Goal: Transaction & Acquisition: Purchase product/service

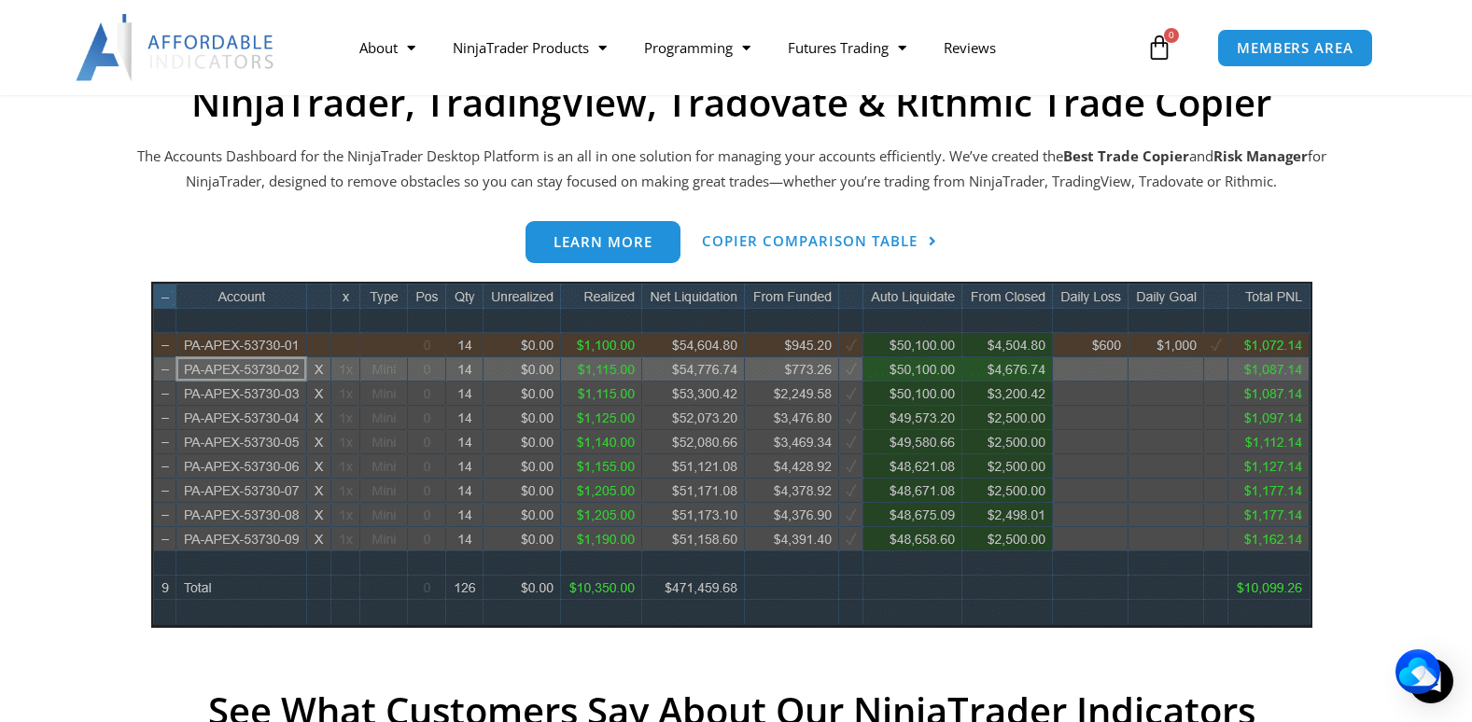
scroll to position [818, 0]
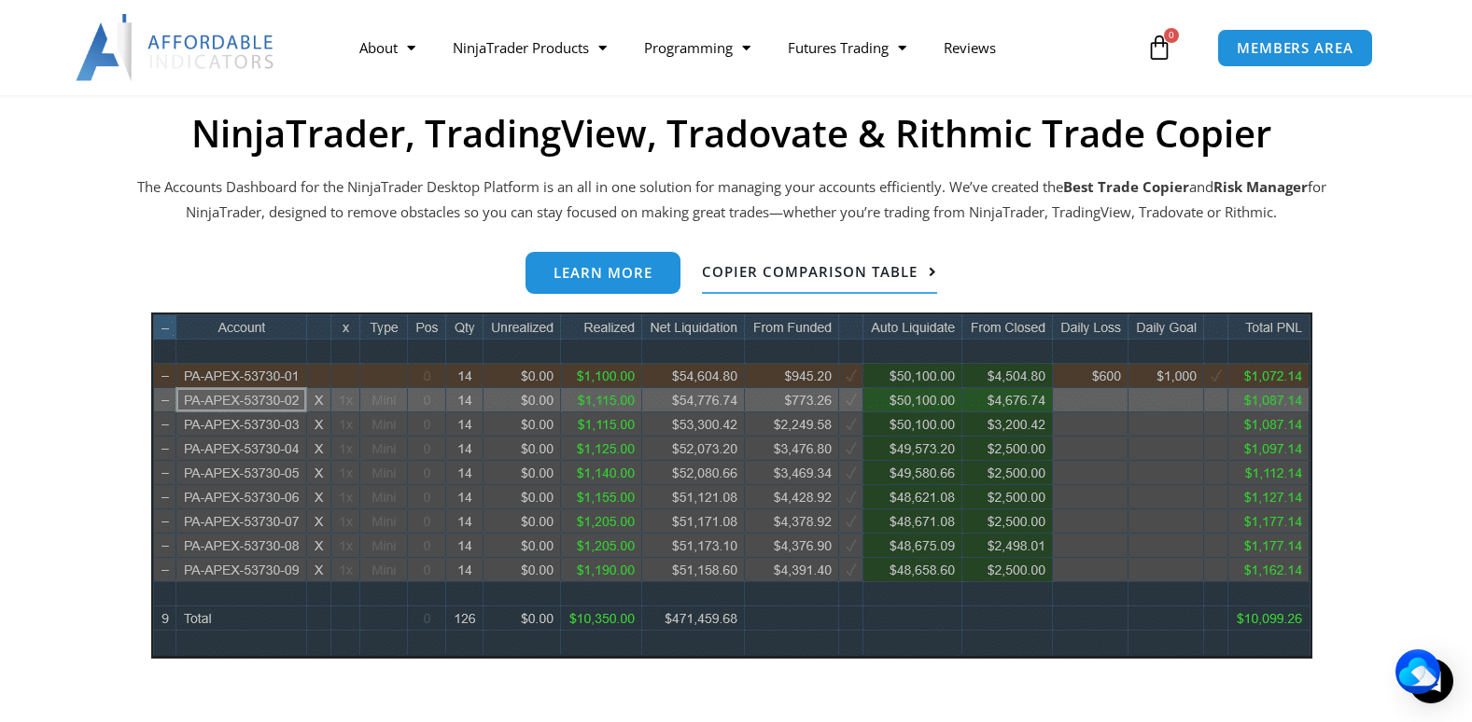
click at [813, 261] on link "Copier Comparison Table" at bounding box center [819, 273] width 235 height 42
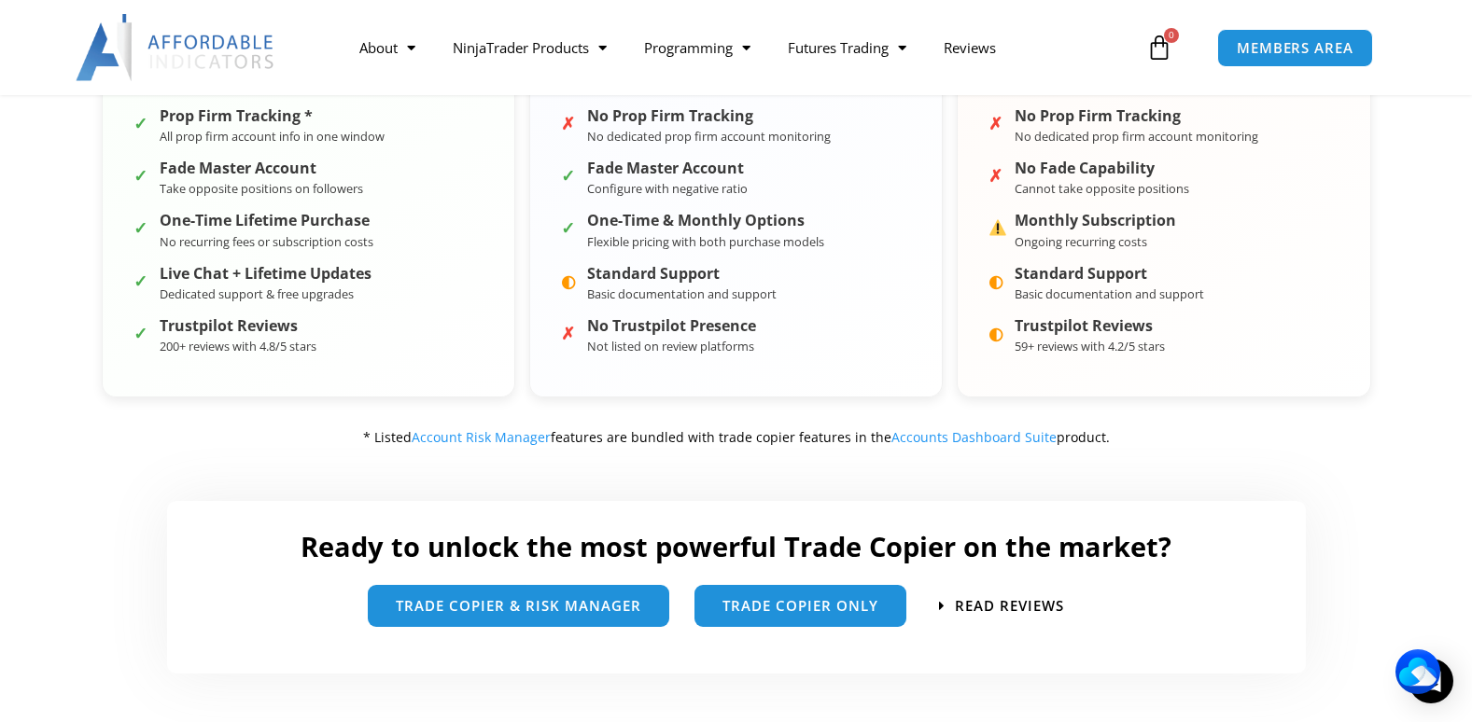
scroll to position [747, 0]
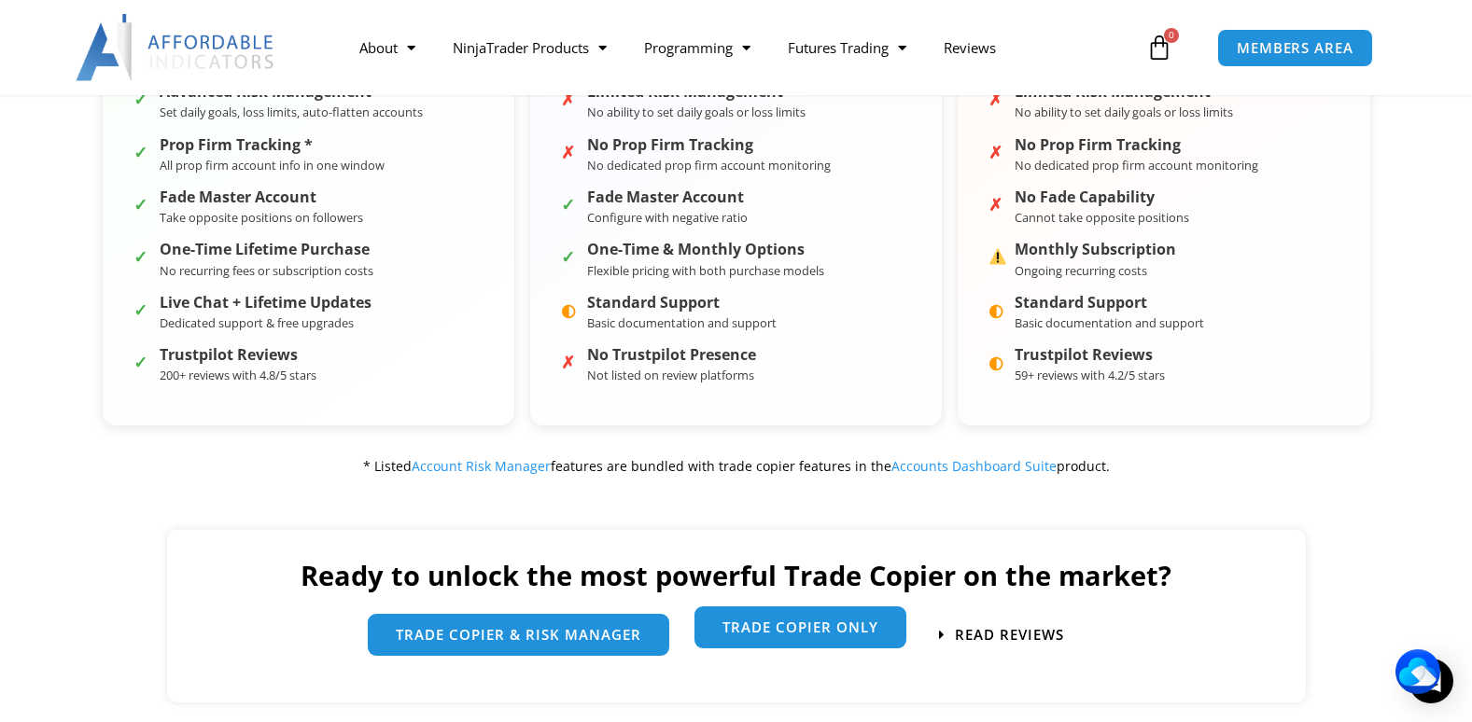
click at [838, 628] on span "Trade Copier Only" at bounding box center [800, 629] width 156 height 14
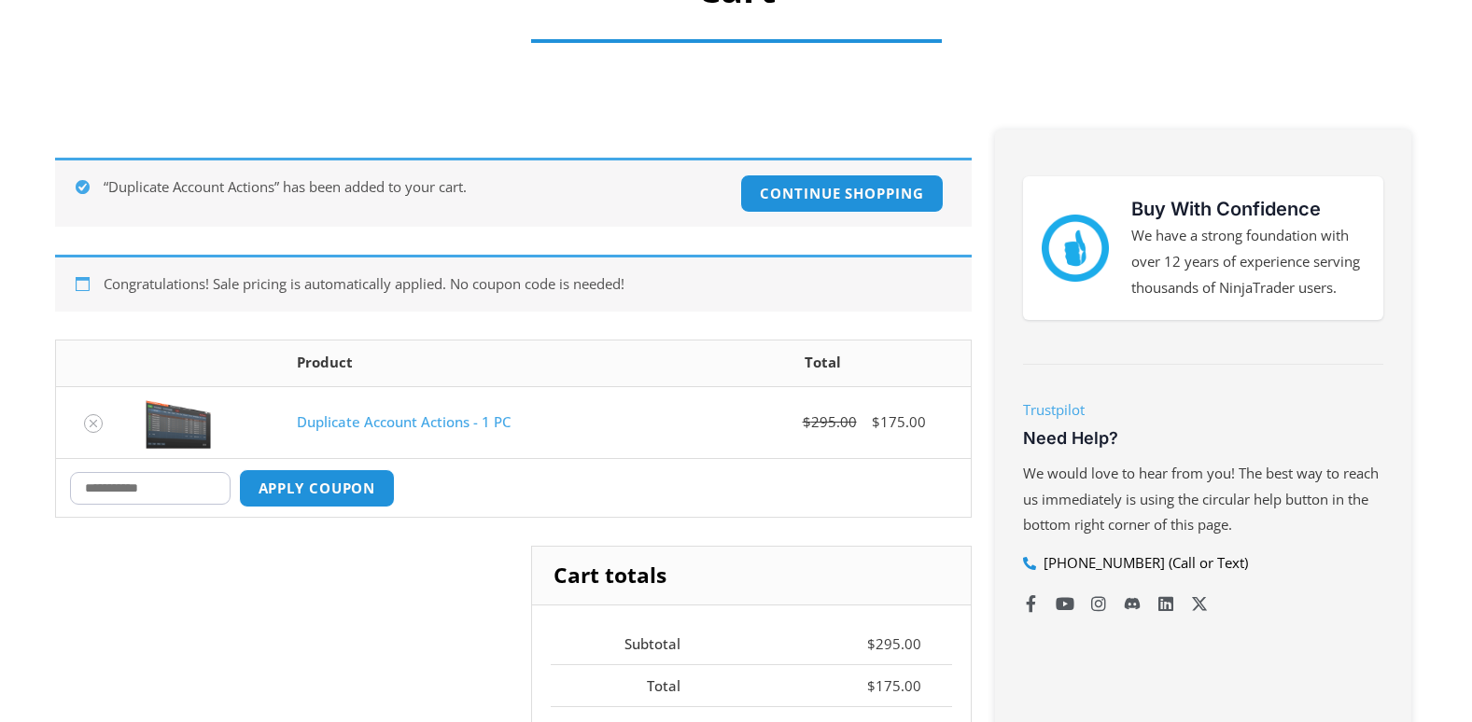
scroll to position [373, 0]
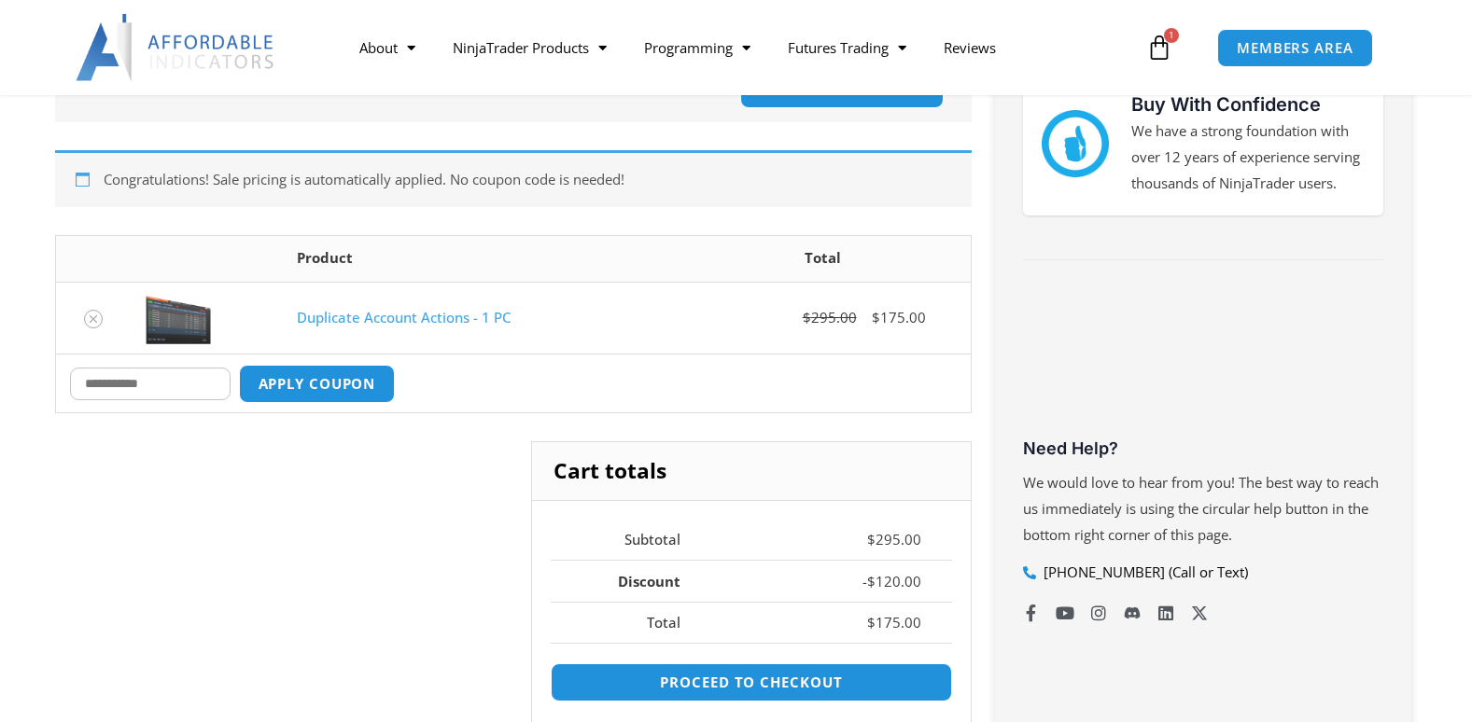
click at [125, 394] on input "Coupon:" at bounding box center [150, 384] width 160 height 33
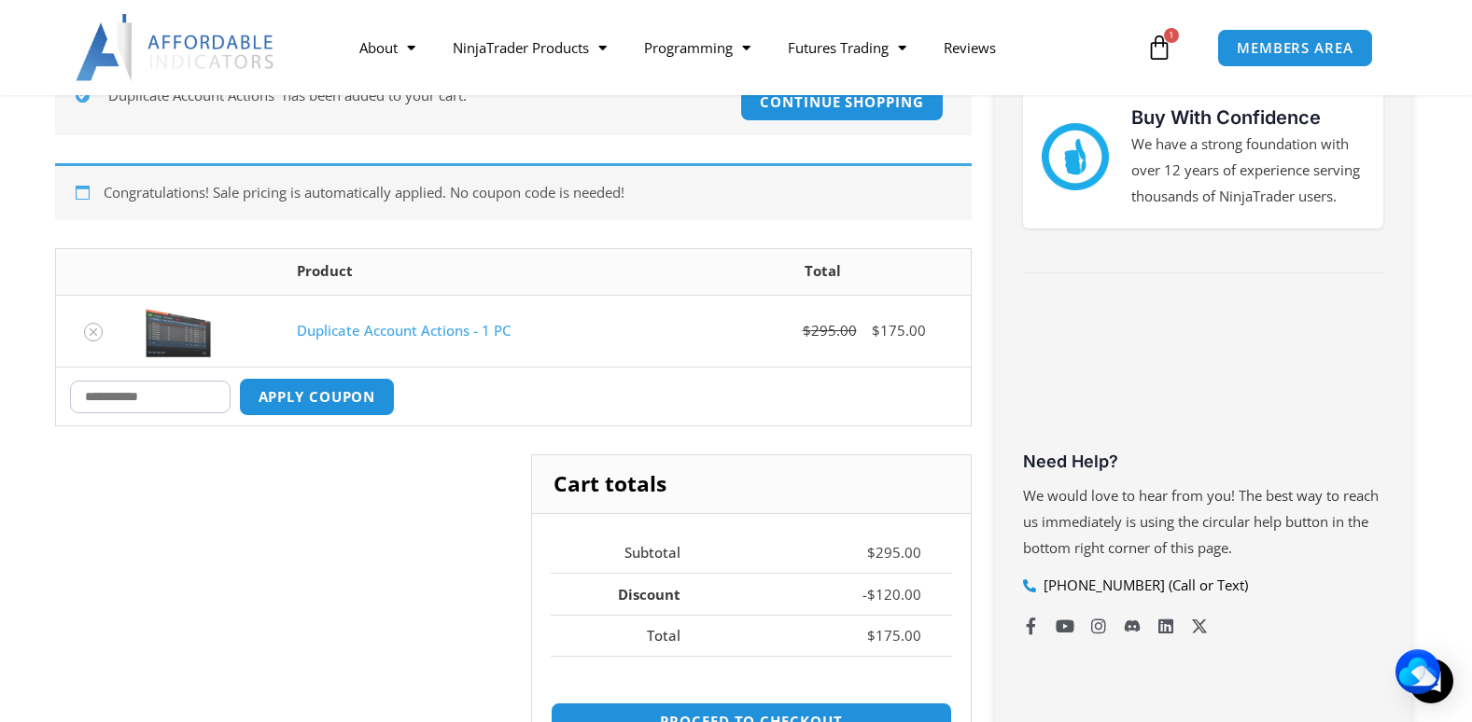
click at [160, 370] on td "Coupon: Apply coupon Update cart" at bounding box center [513, 396] width 914 height 59
click at [146, 396] on input "Coupon:" at bounding box center [150, 397] width 160 height 33
type input "*******"
click at [317, 398] on button "Apply coupon" at bounding box center [316, 397] width 164 height 40
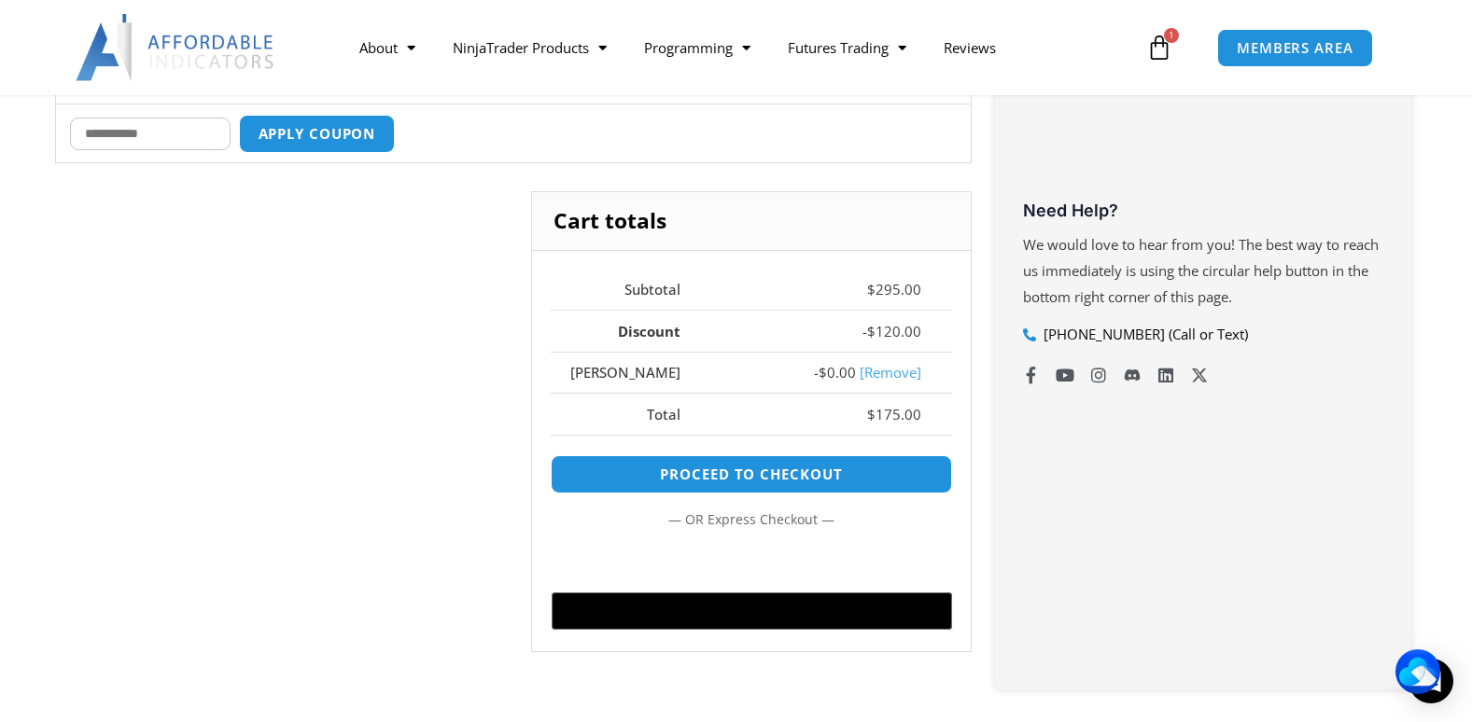
scroll to position [653, 0]
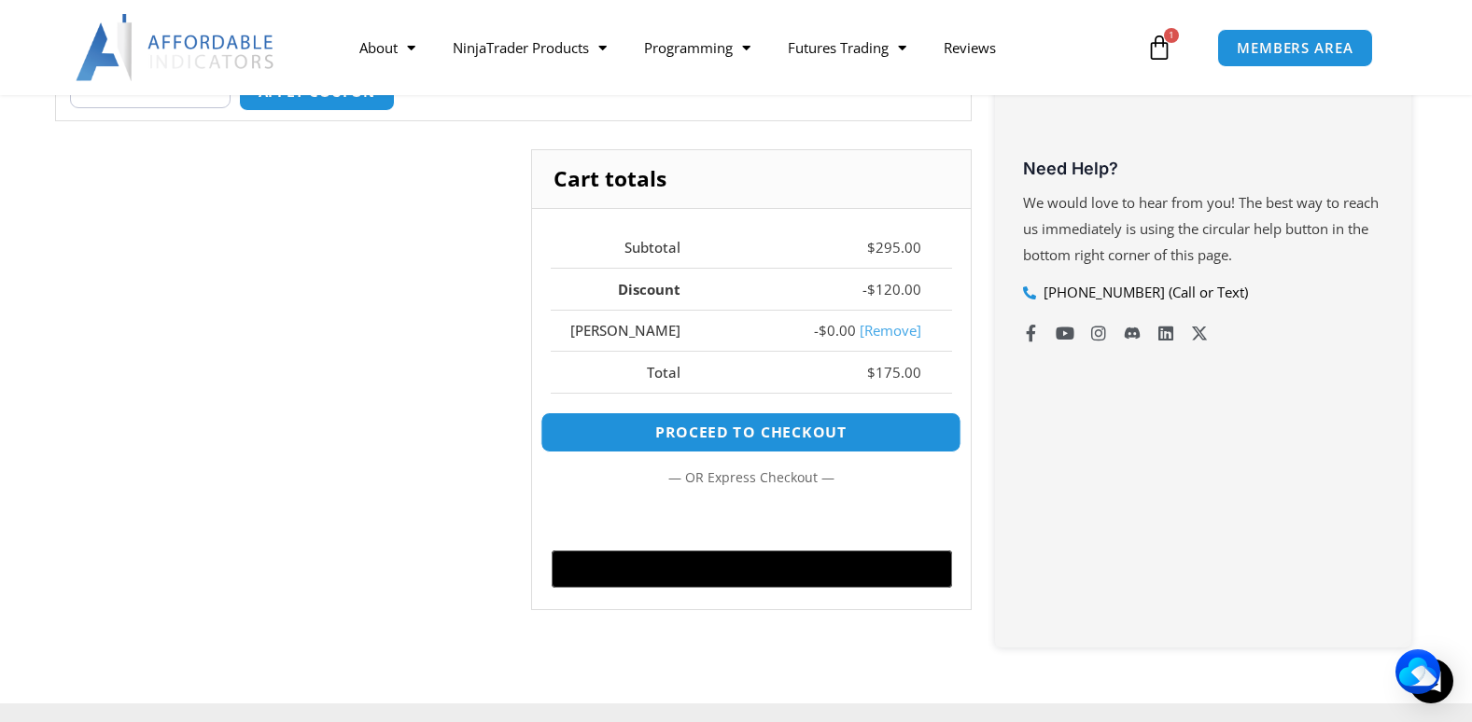
click at [807, 440] on link "Proceed to checkout" at bounding box center [750, 432] width 421 height 40
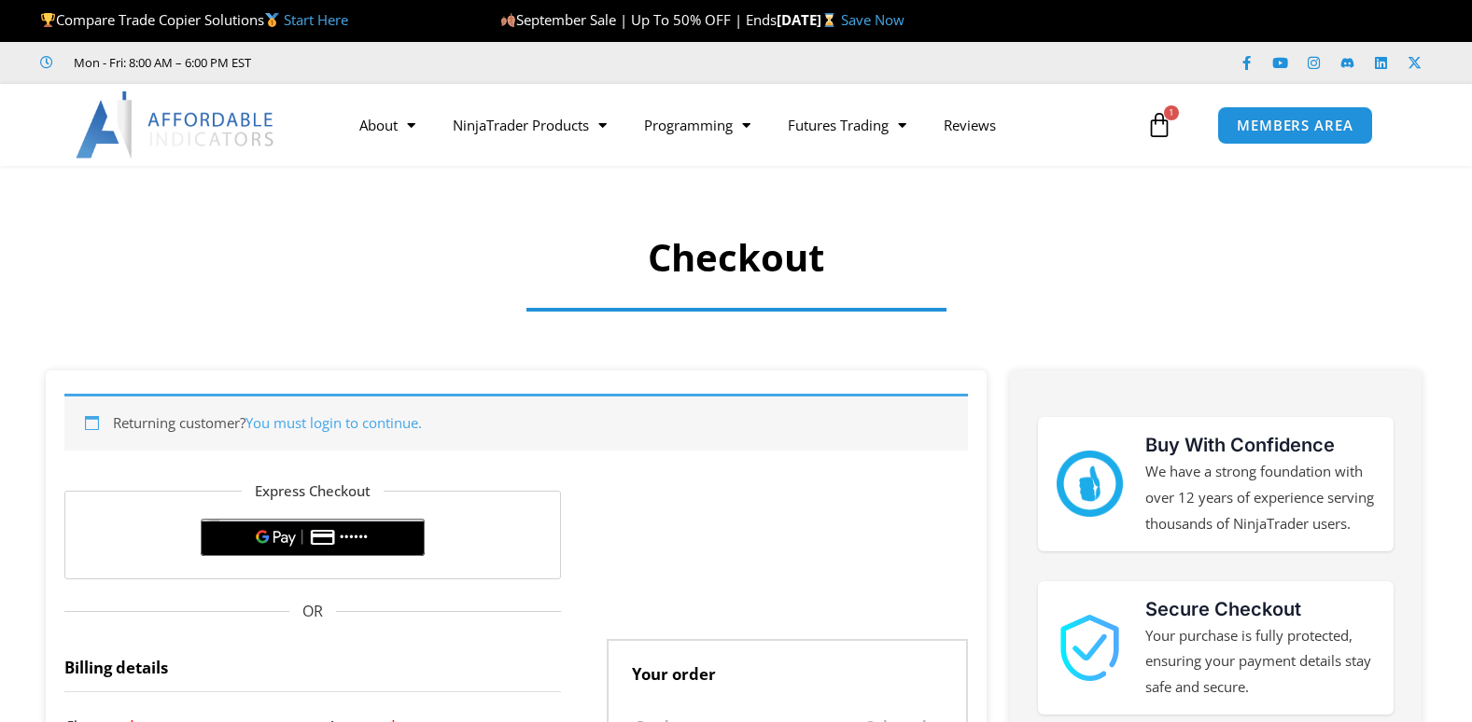
select select "**"
